Goal: Check status: Check status

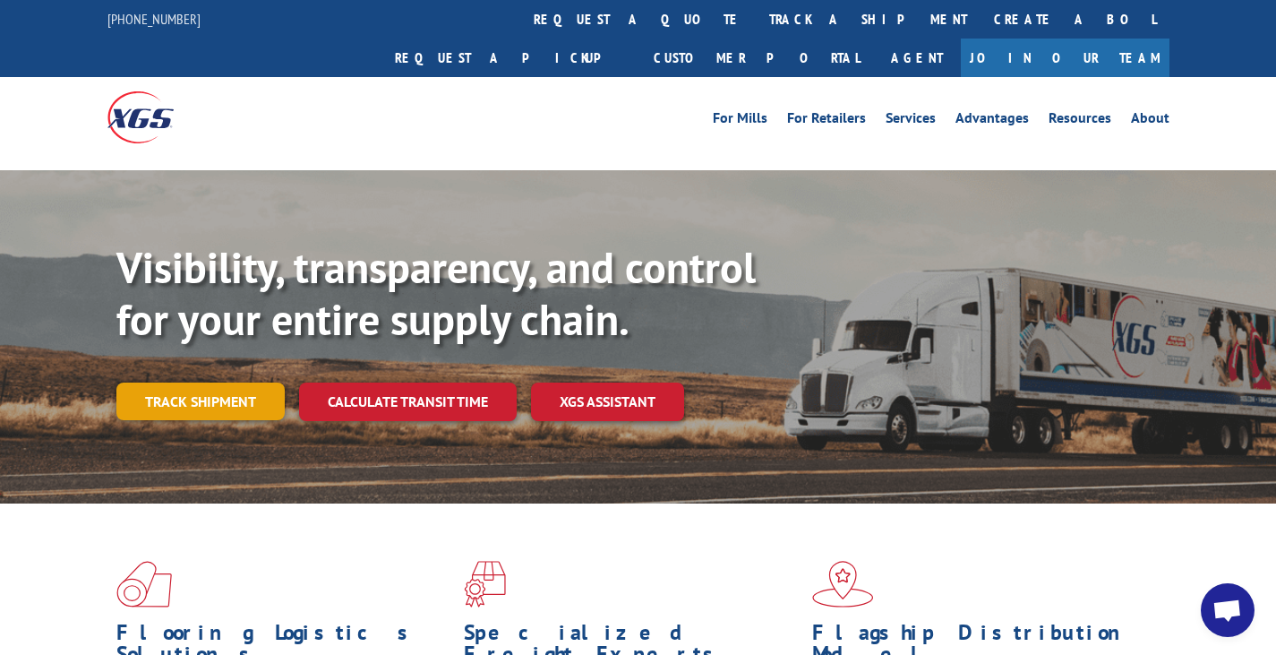
click at [211, 382] on link "Track shipment" at bounding box center [200, 401] width 168 height 38
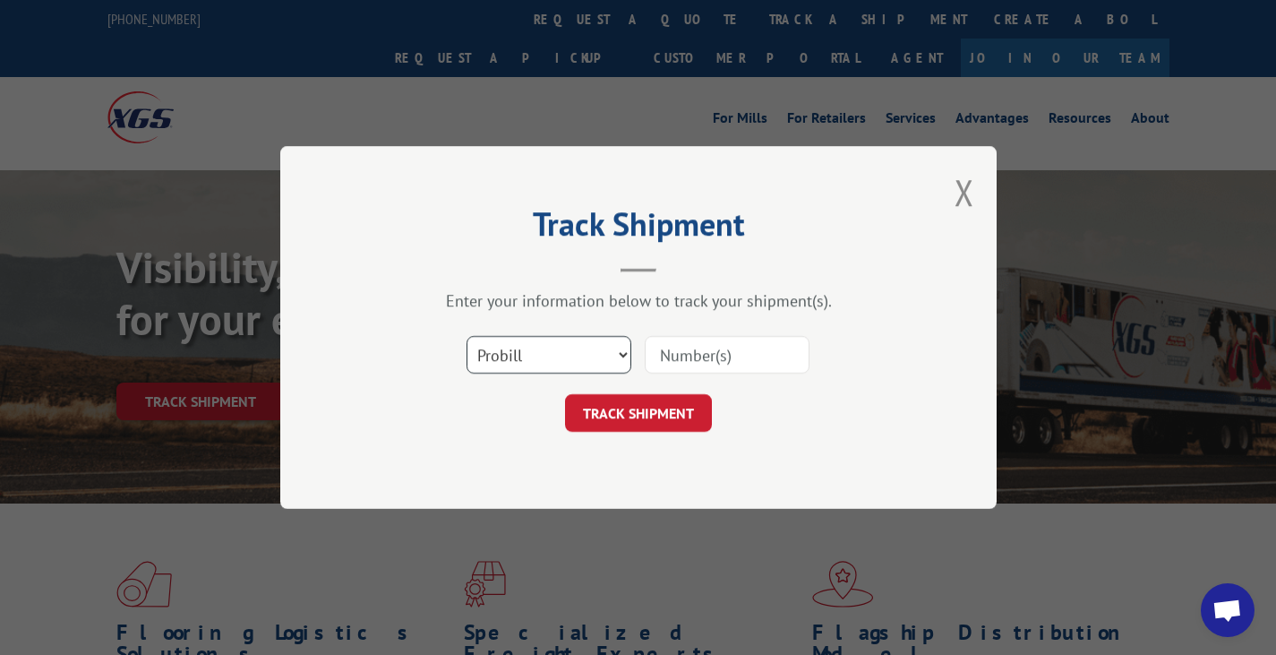
click at [545, 351] on select "Select category... Probill BOL PO" at bounding box center [549, 355] width 165 height 38
select select "po"
click at [467, 336] on select "Select category... Probill BOL PO" at bounding box center [549, 355] width 165 height 38
click at [678, 346] on input at bounding box center [727, 355] width 165 height 38
type input "2298"
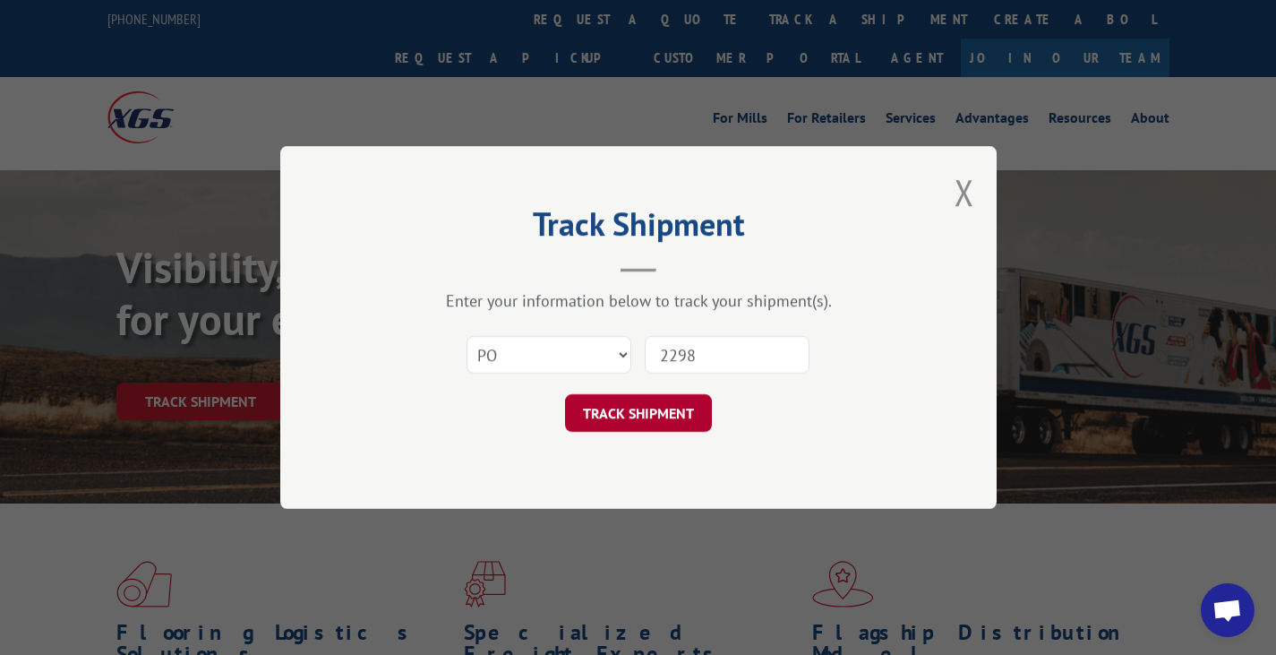
click at [659, 399] on button "TRACK SHIPMENT" at bounding box center [638, 413] width 147 height 38
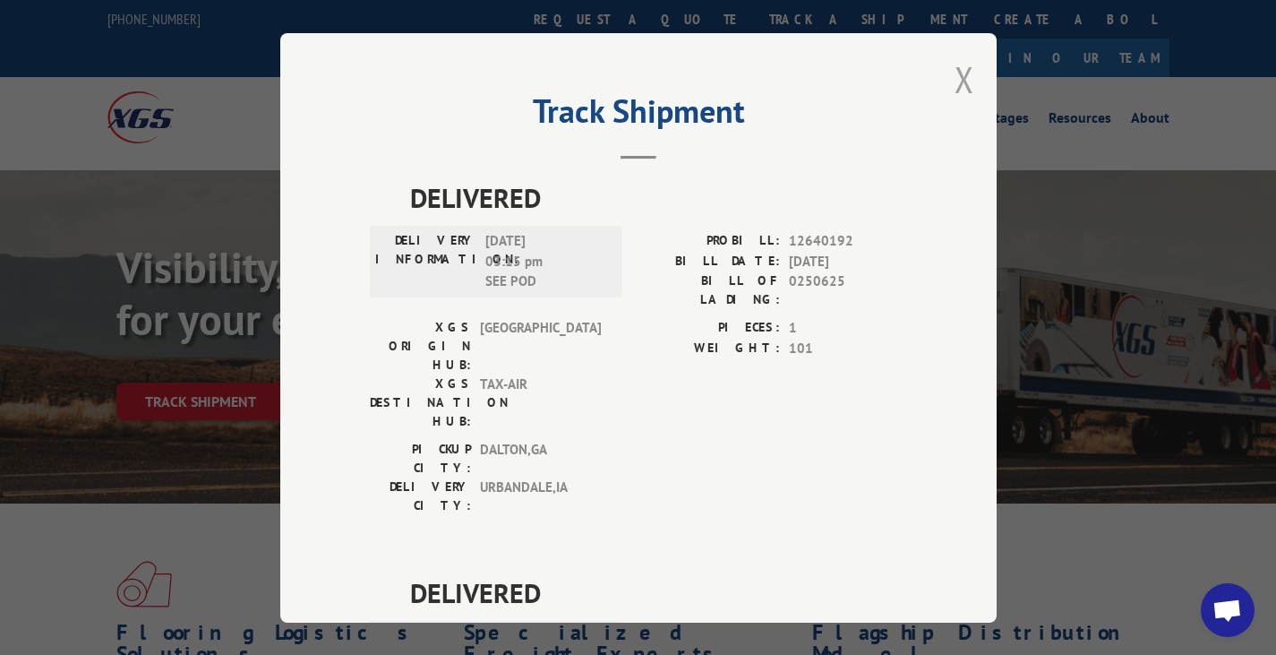
click at [955, 86] on button "Close modal" at bounding box center [965, 79] width 20 height 47
